Goal: Task Accomplishment & Management: Manage account settings

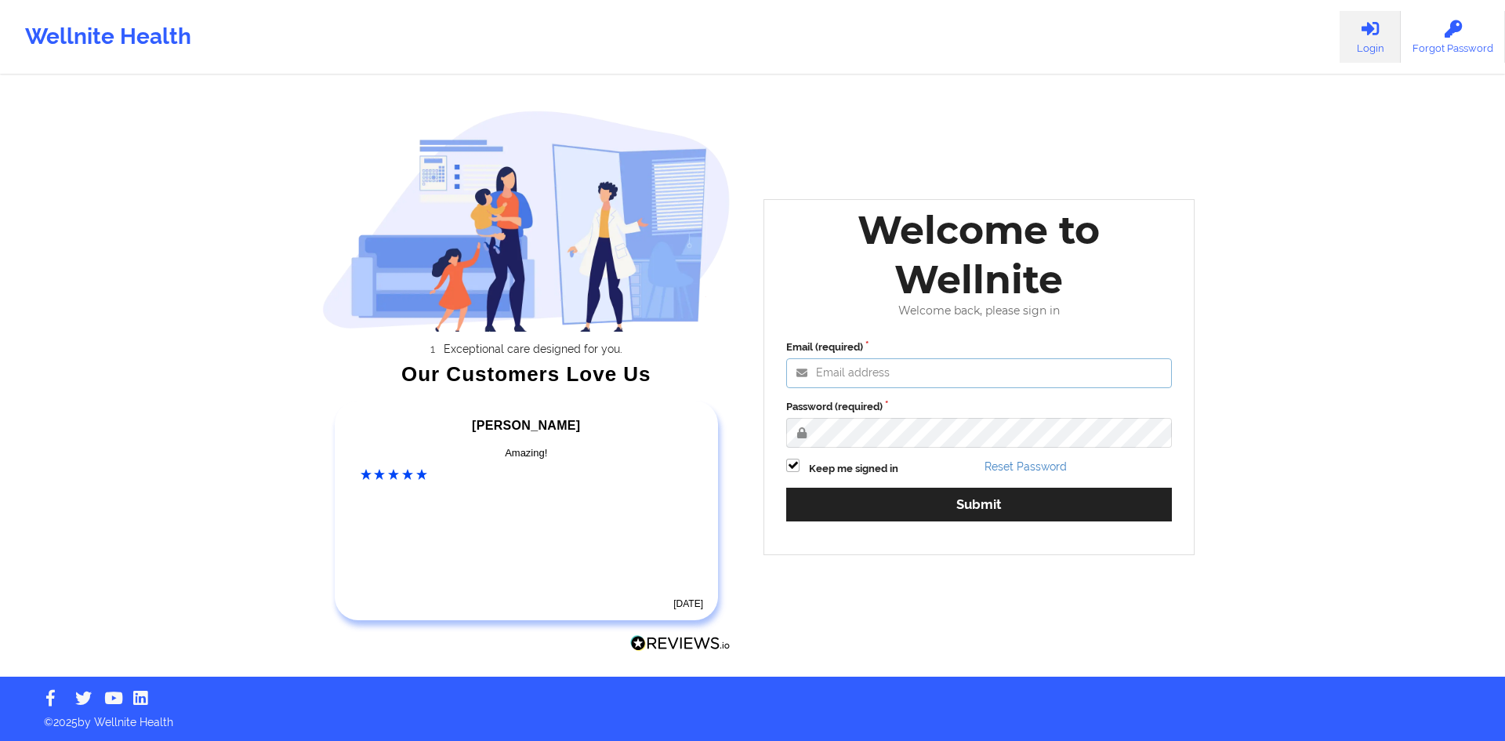
type input "[EMAIL_ADDRESS][DOMAIN_NAME]"
click at [1300, 344] on div "Wellnite Health Login Forgot Password Exceptional care designed for you. Our Cu…" at bounding box center [752, 338] width 1505 height 676
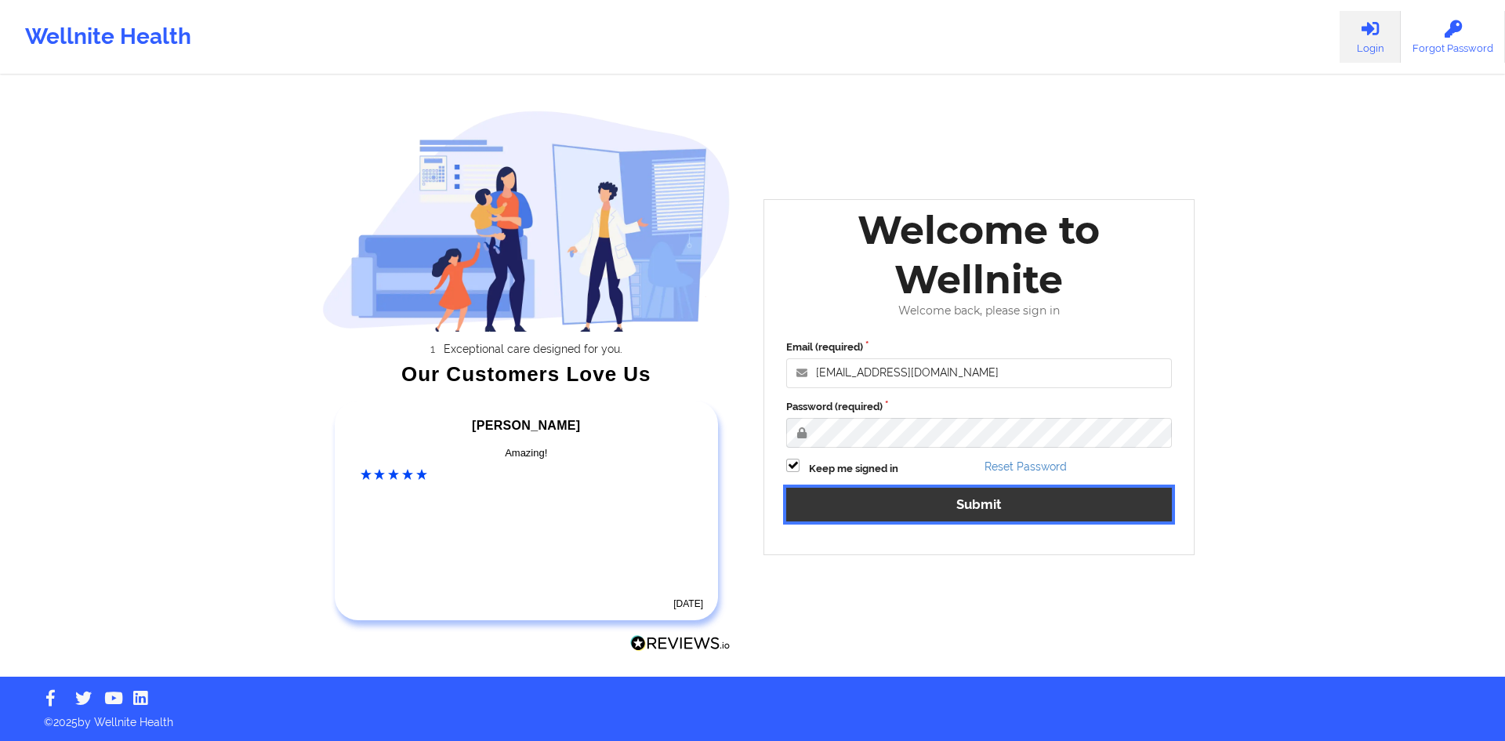
click at [1079, 495] on button "Submit" at bounding box center [979, 505] width 386 height 34
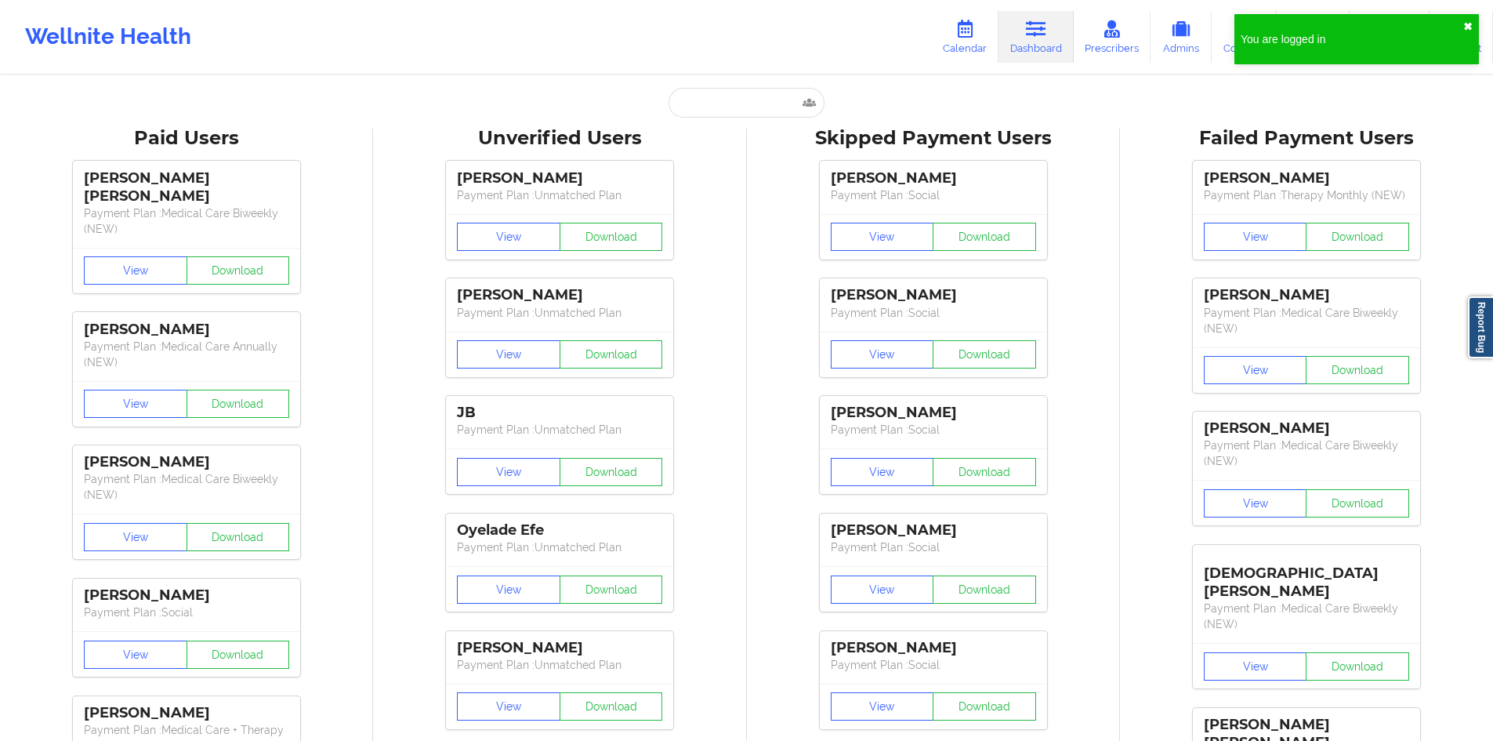
click at [1470, 22] on button "✖︎" at bounding box center [1467, 26] width 9 height 13
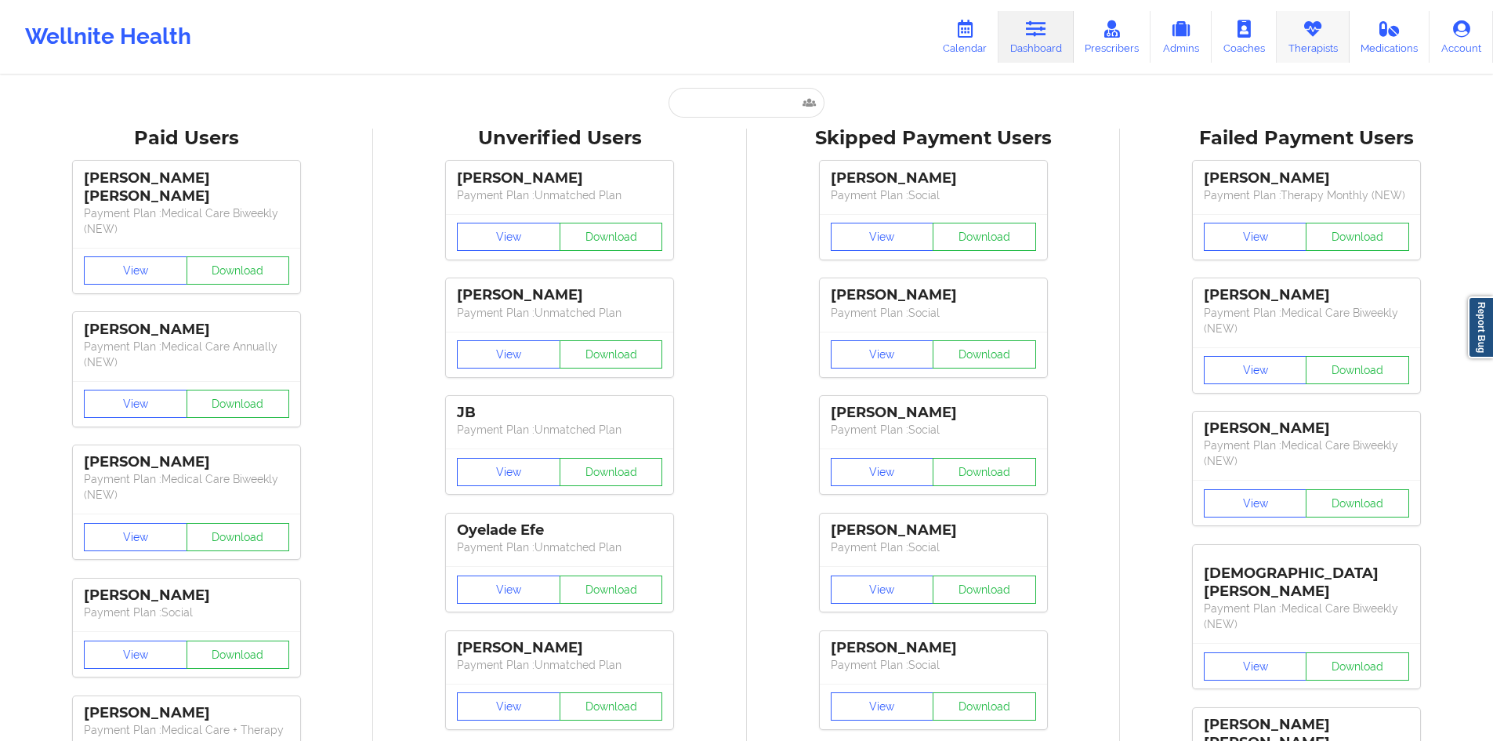
click at [1318, 39] on link "Therapists" at bounding box center [1313, 37] width 73 height 52
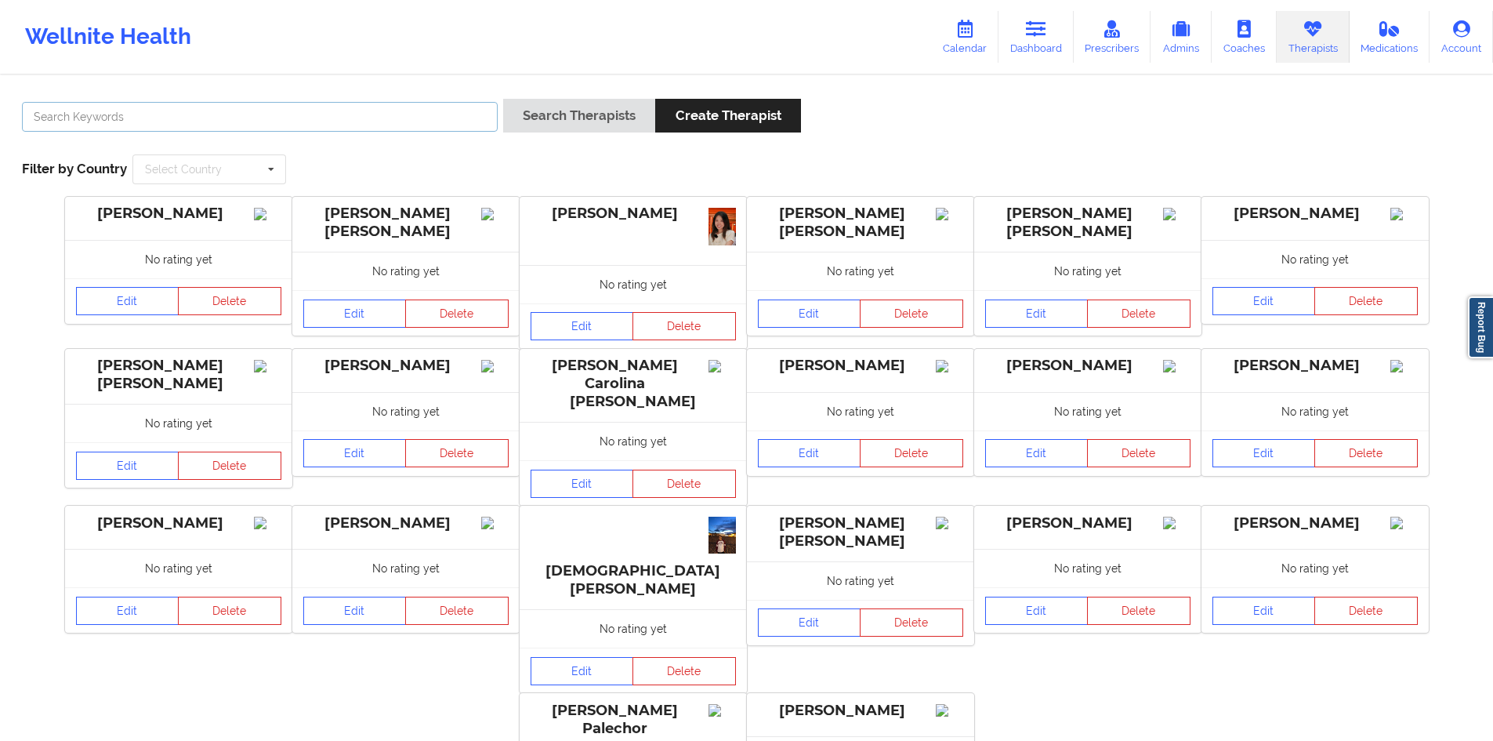
click at [377, 108] on input "text" at bounding box center [260, 117] width 476 height 30
type input "franchezka"
click at [503, 99] on button "Search Therapists" at bounding box center [579, 116] width 152 height 34
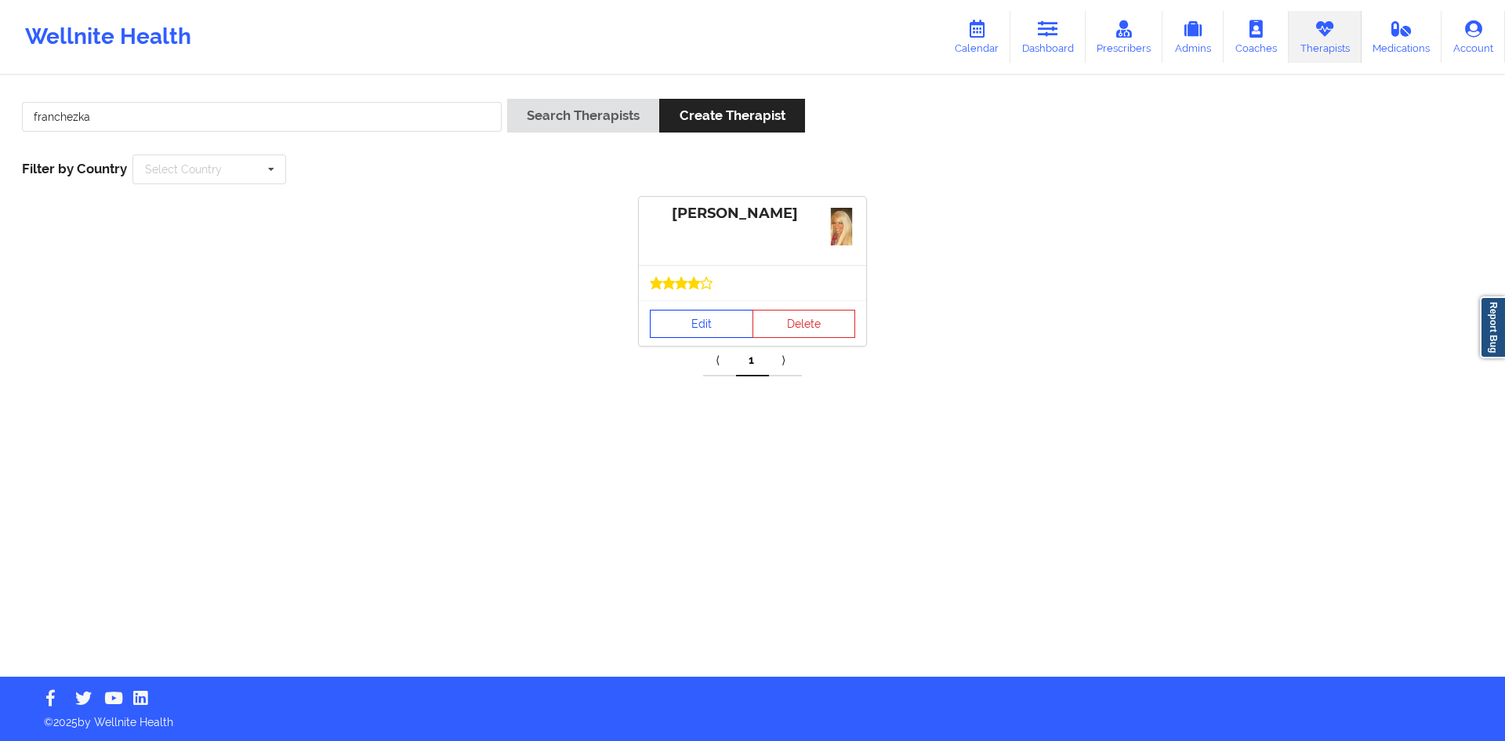
click at [711, 323] on link "Edit" at bounding box center [701, 324] width 103 height 28
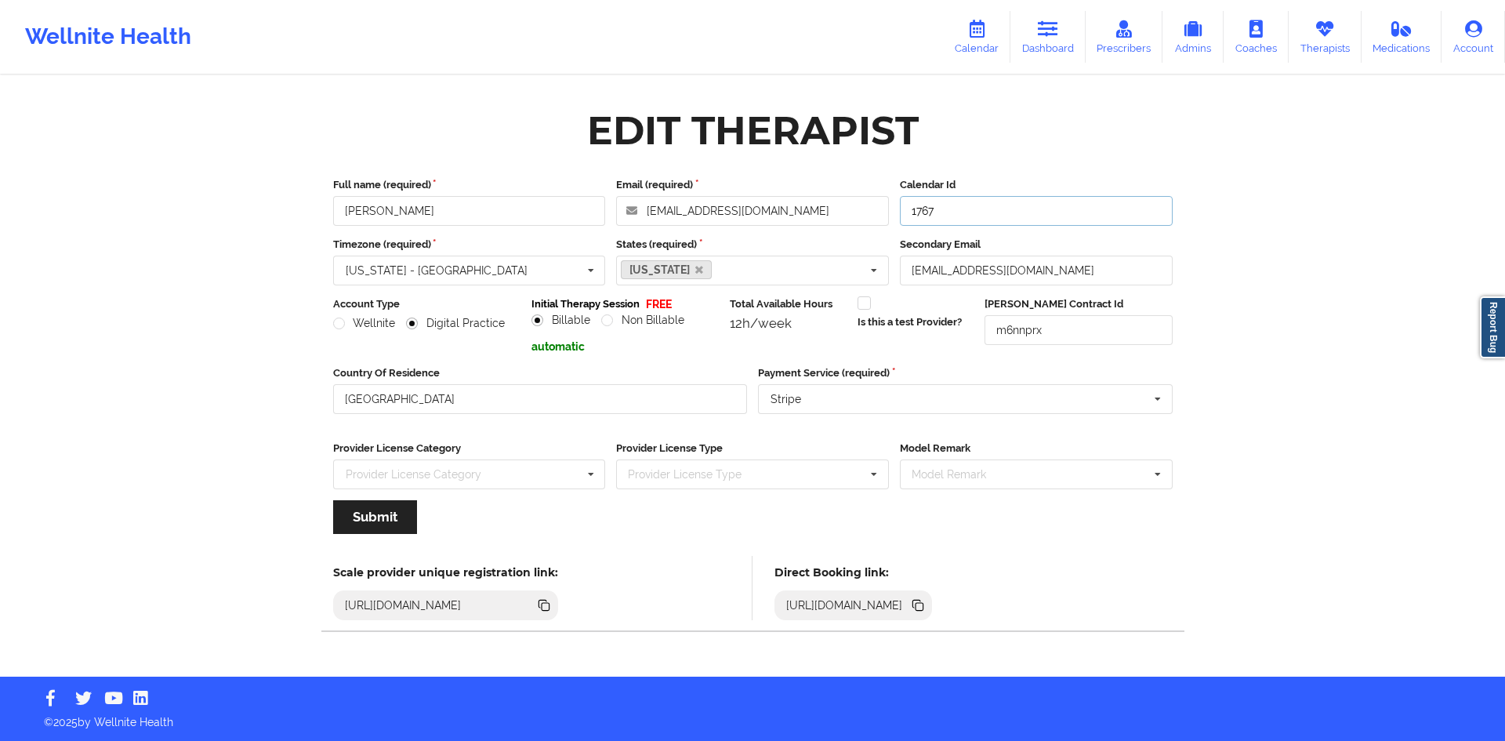
click at [976, 209] on input "1767" at bounding box center [1036, 211] width 273 height 30
